Goal: Find specific page/section: Find specific page/section

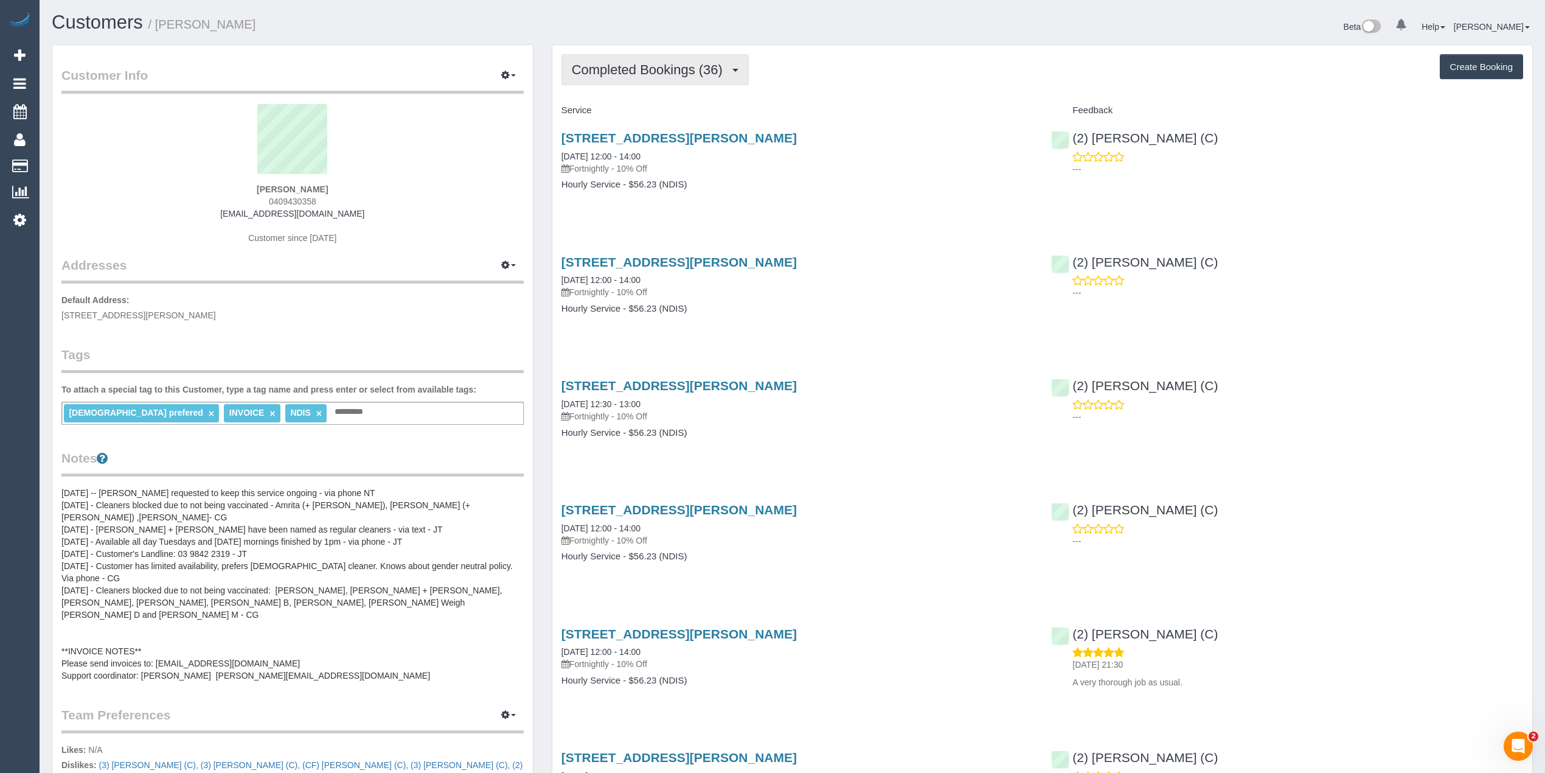
click at [672, 71] on span "Completed Bookings (36)" at bounding box center [650, 69] width 157 height 15
click at [263, 184] on strong "[PERSON_NAME]" at bounding box center [292, 189] width 71 height 10
click at [296, 189] on strong "[PERSON_NAME]" at bounding box center [292, 189] width 71 height 10
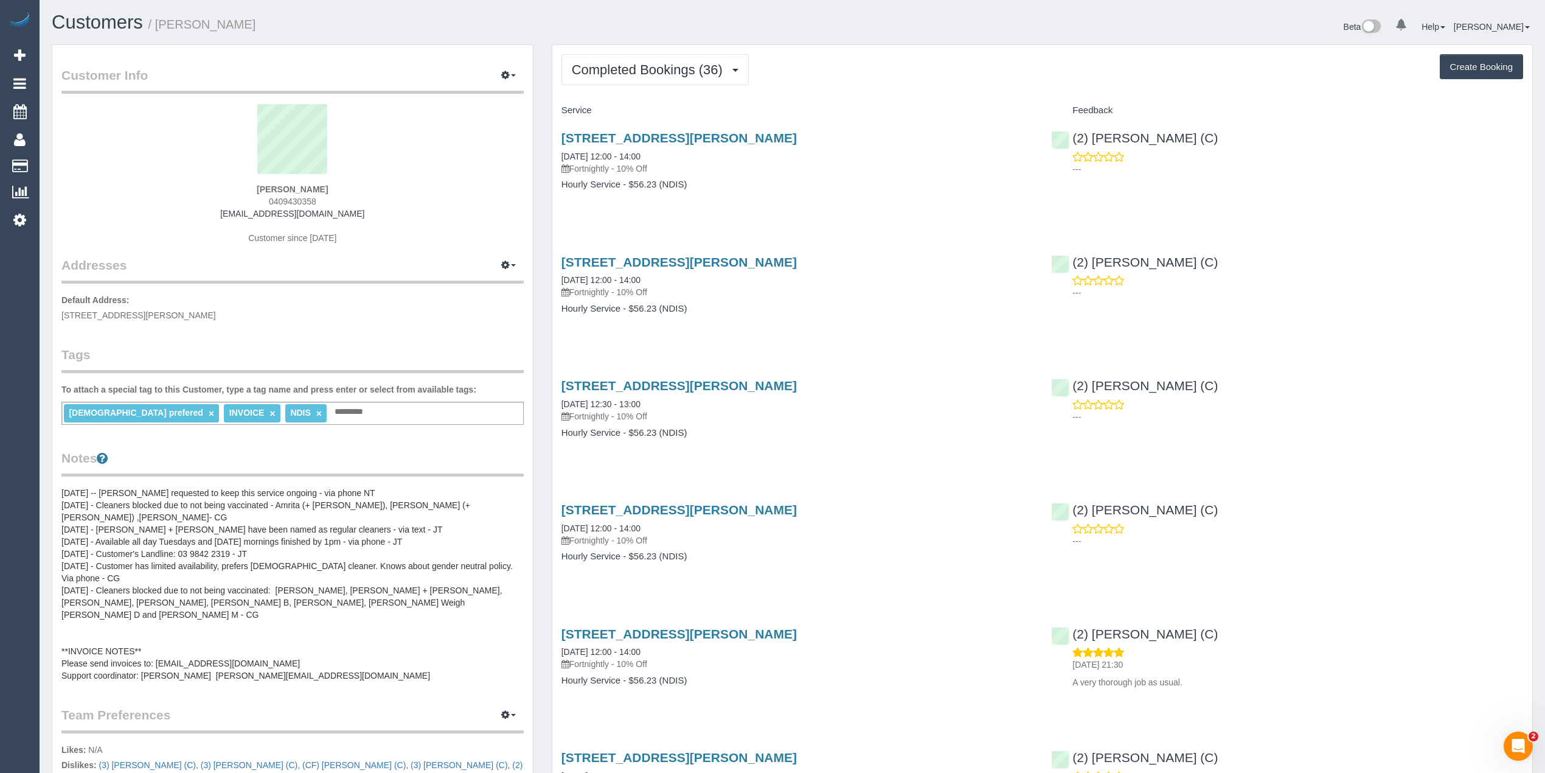
copy strong "[PERSON_NAME]"
